Goal: Transaction & Acquisition: Purchase product/service

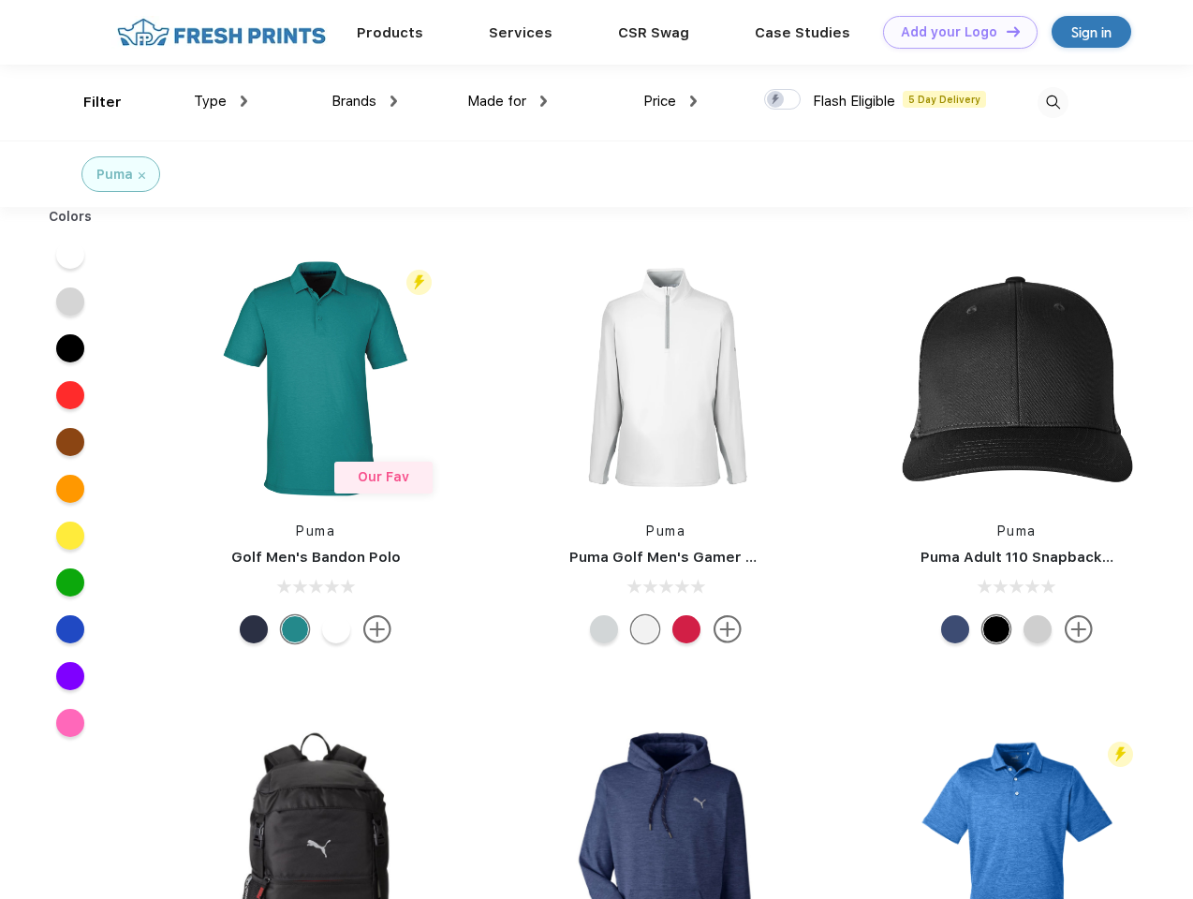
scroll to position [1, 0]
click at [953, 32] on link "Add your Logo Design Tool" at bounding box center [960, 32] width 154 height 33
click at [0, 0] on div "Design Tool" at bounding box center [0, 0] width 0 height 0
click at [1004, 31] on link "Add your Logo Design Tool" at bounding box center [960, 32] width 154 height 33
click at [90, 102] on div "Filter" at bounding box center [102, 103] width 38 height 22
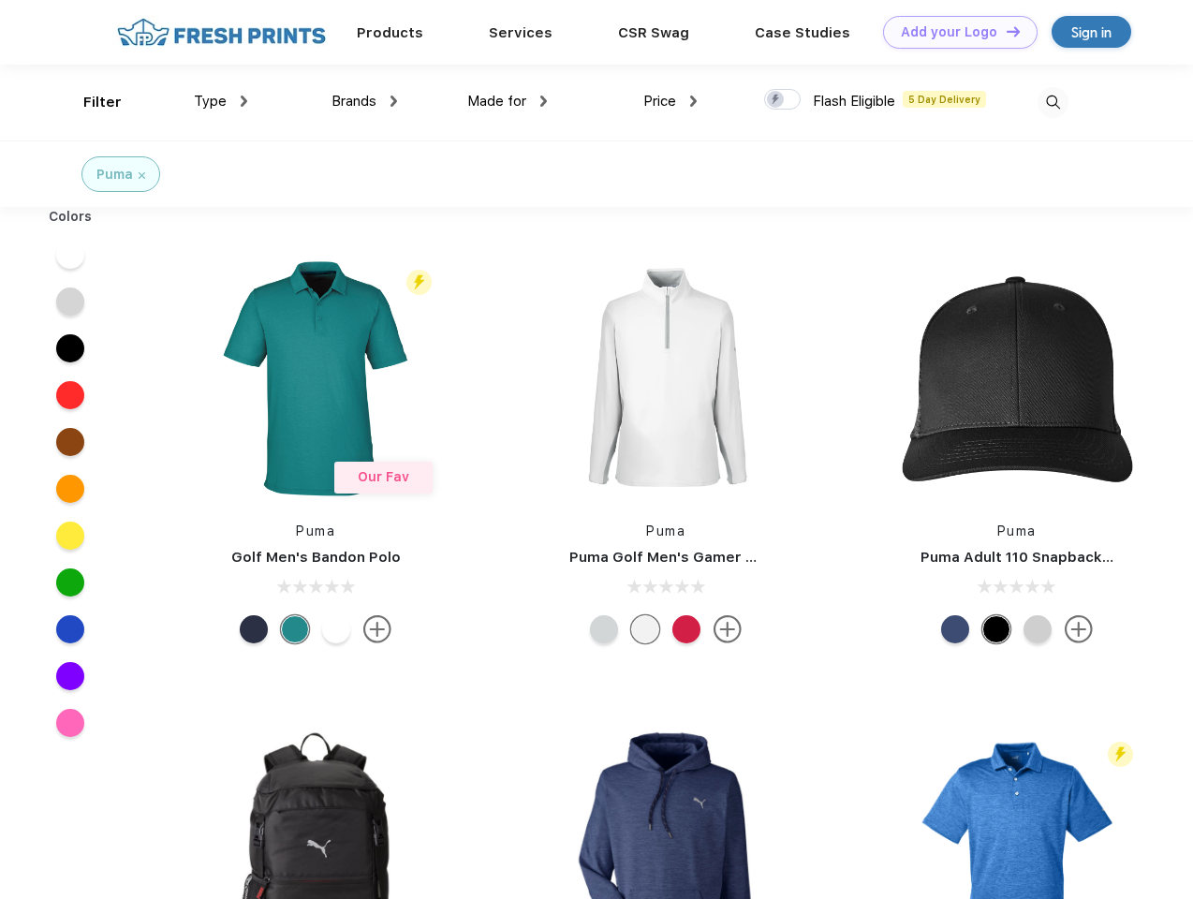
click at [221, 101] on span "Type" at bounding box center [210, 101] width 33 height 17
click at [364, 101] on span "Brands" at bounding box center [353, 101] width 45 height 17
click at [507, 101] on span "Made for" at bounding box center [496, 101] width 59 height 17
click at [670, 101] on span "Price" at bounding box center [659, 101] width 33 height 17
click at [783, 100] on div at bounding box center [782, 99] width 37 height 21
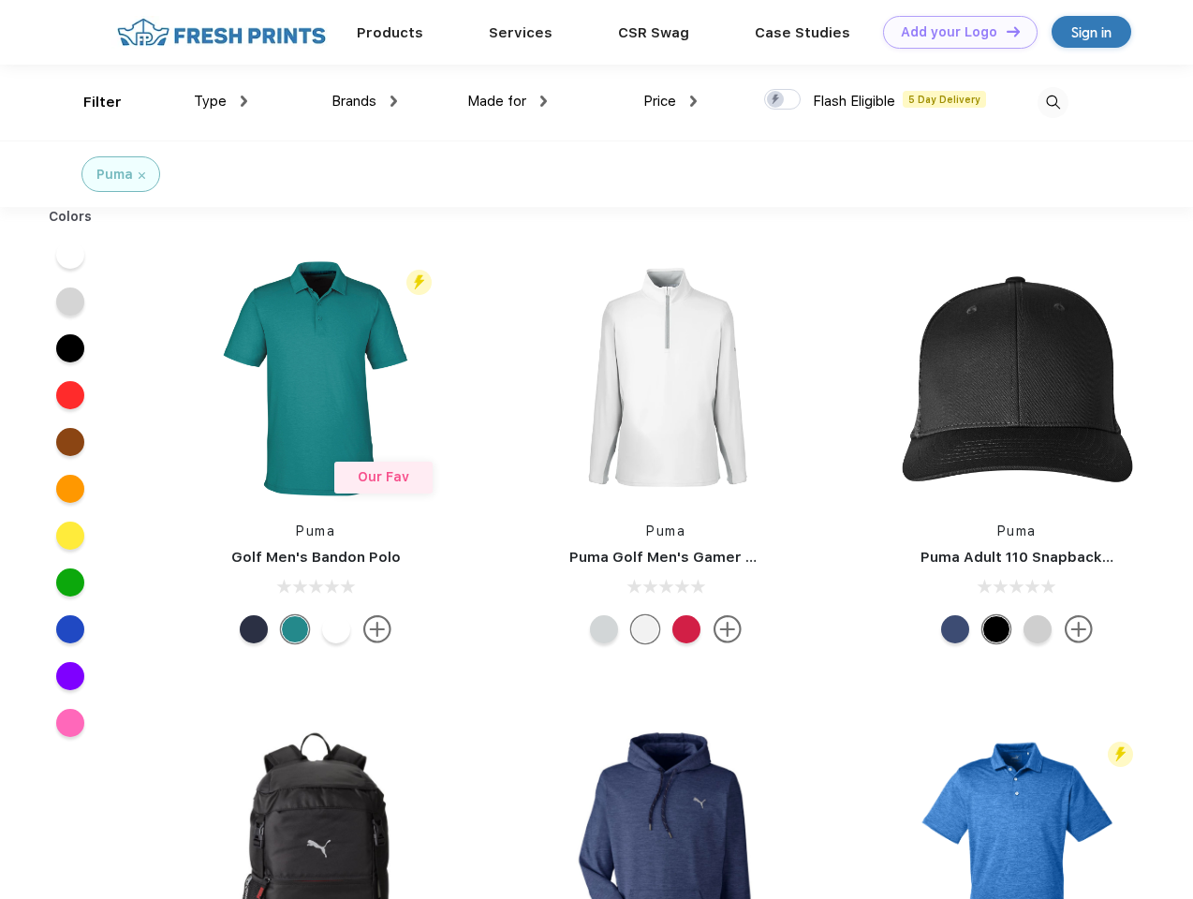
click at [776, 100] on input "checkbox" at bounding box center [770, 94] width 12 height 12
click at [1052, 102] on img at bounding box center [1052, 102] width 31 height 31
